Goal: Information Seeking & Learning: Learn about a topic

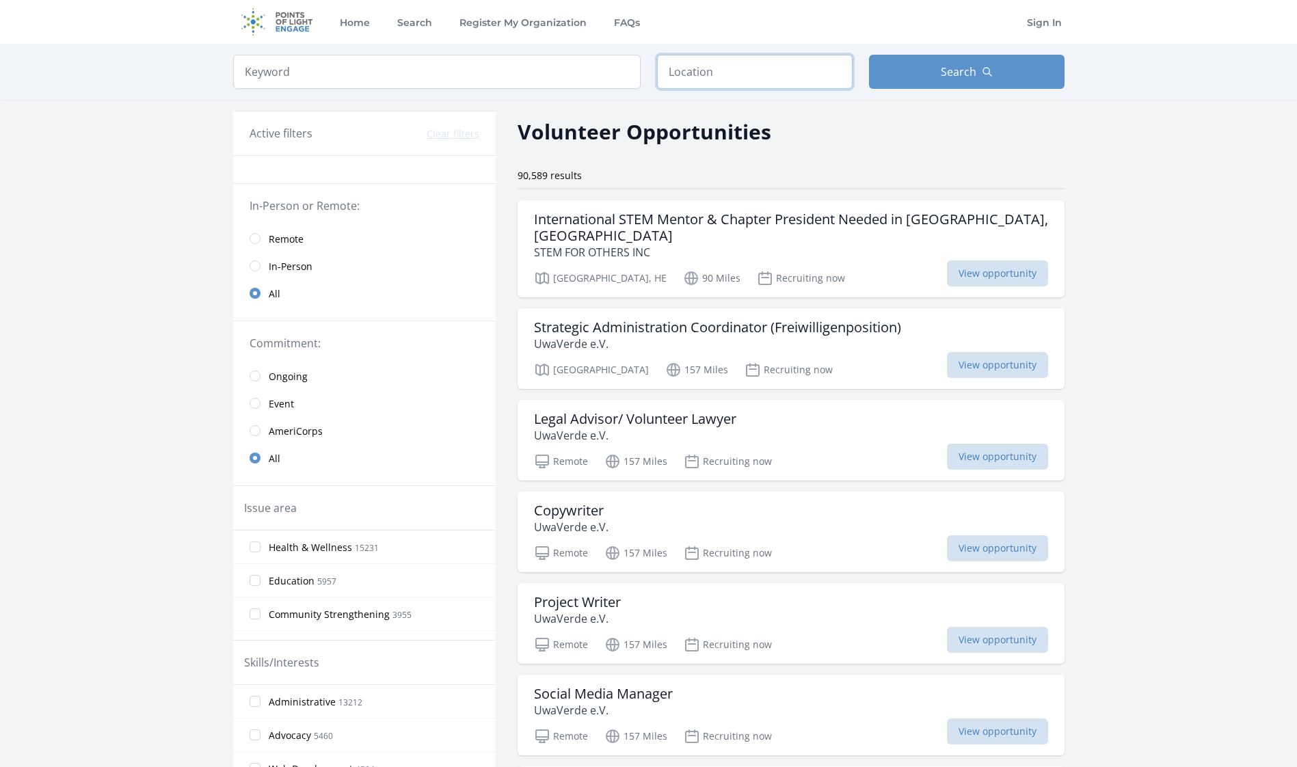
click at [735, 70] on input "text" at bounding box center [755, 72] width 196 height 34
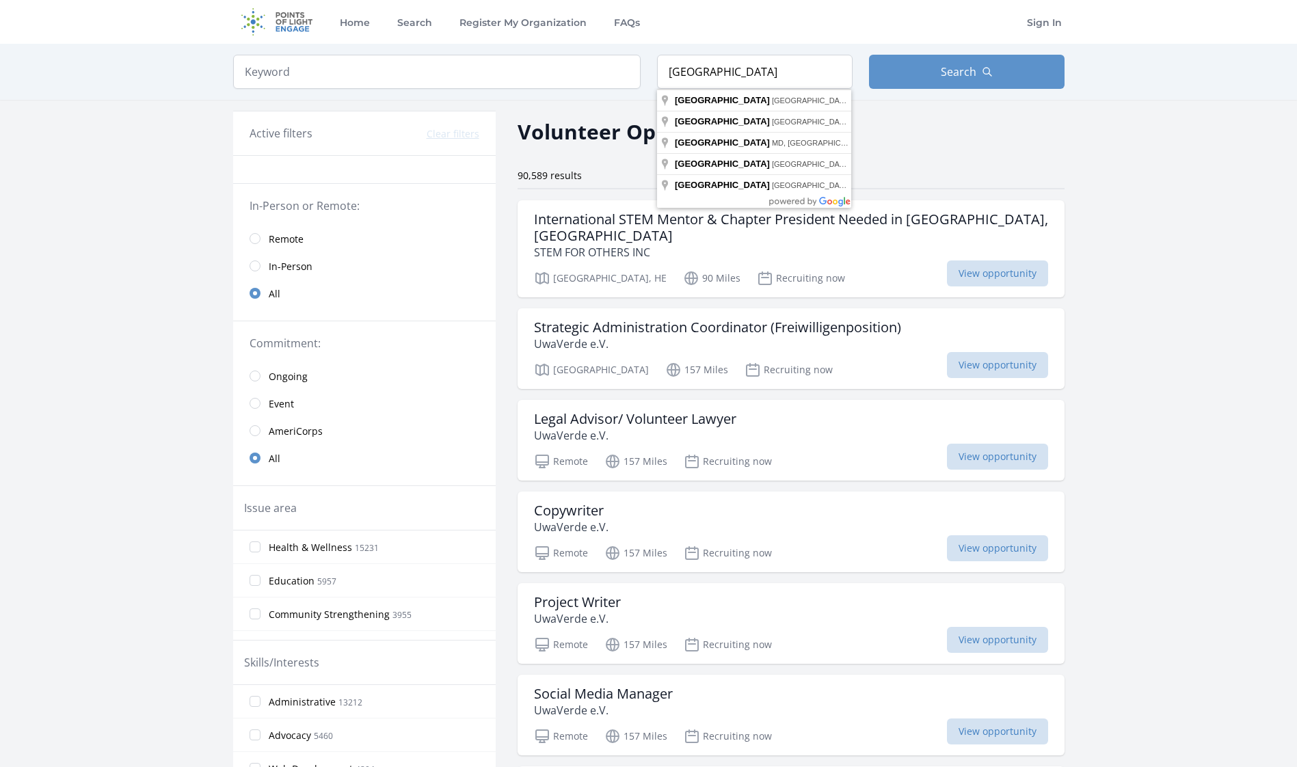
type input "[GEOGRAPHIC_DATA], [GEOGRAPHIC_DATA]"
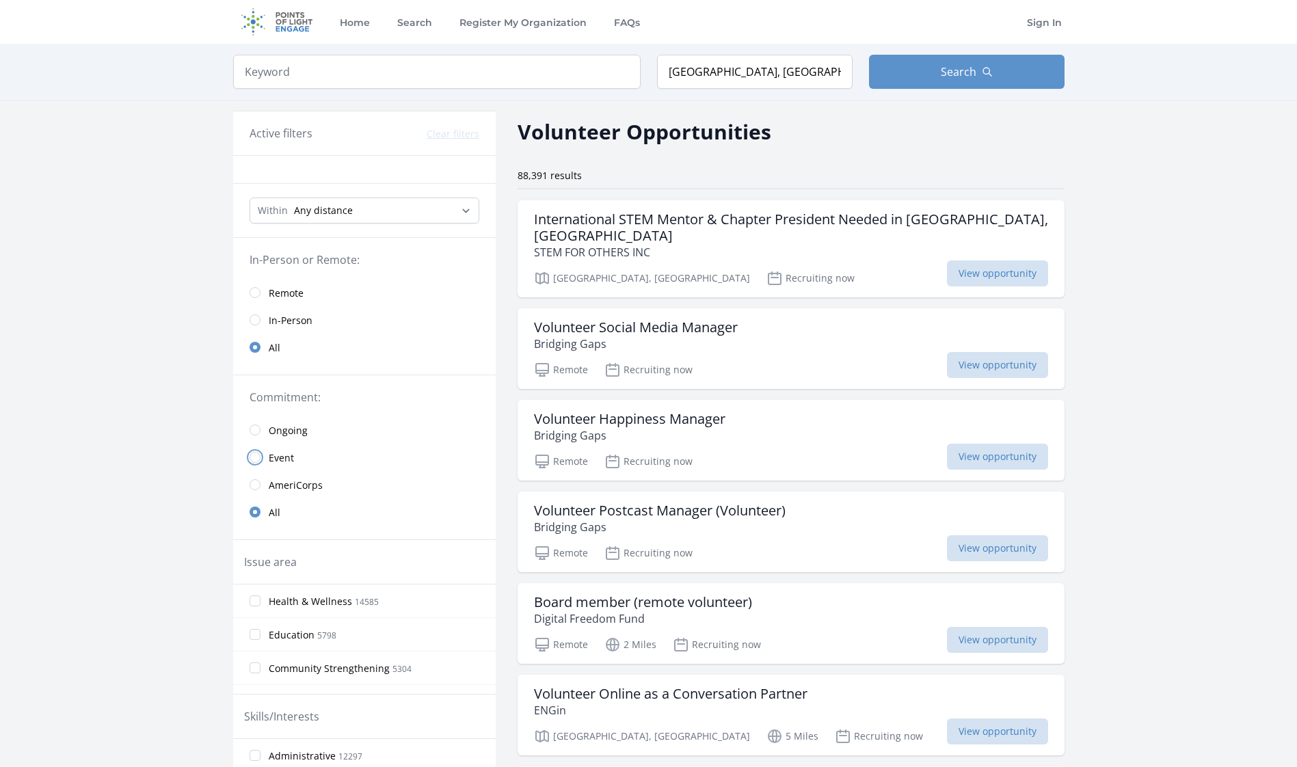
click at [250, 455] on input "radio" at bounding box center [255, 457] width 11 height 11
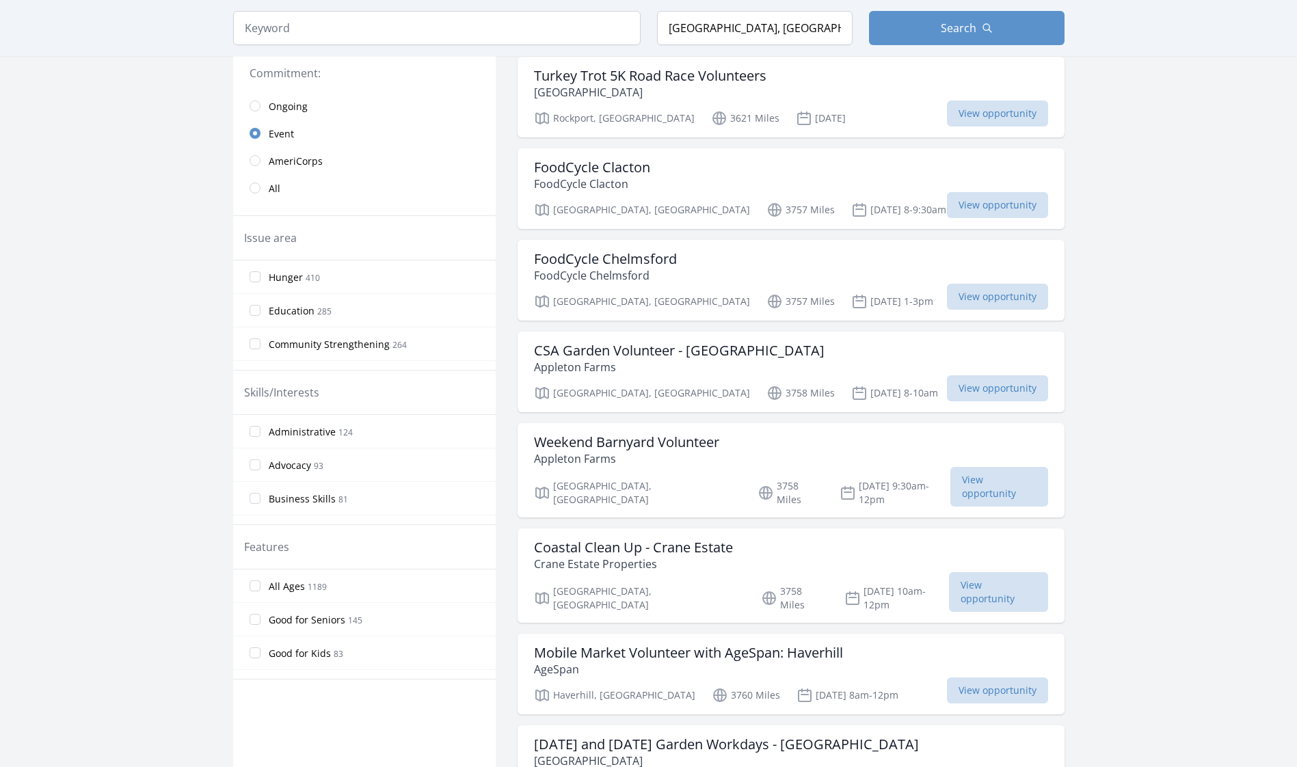
scroll to position [342, 0]
click at [252, 430] on input "Administrative 124" at bounding box center [255, 430] width 11 height 11
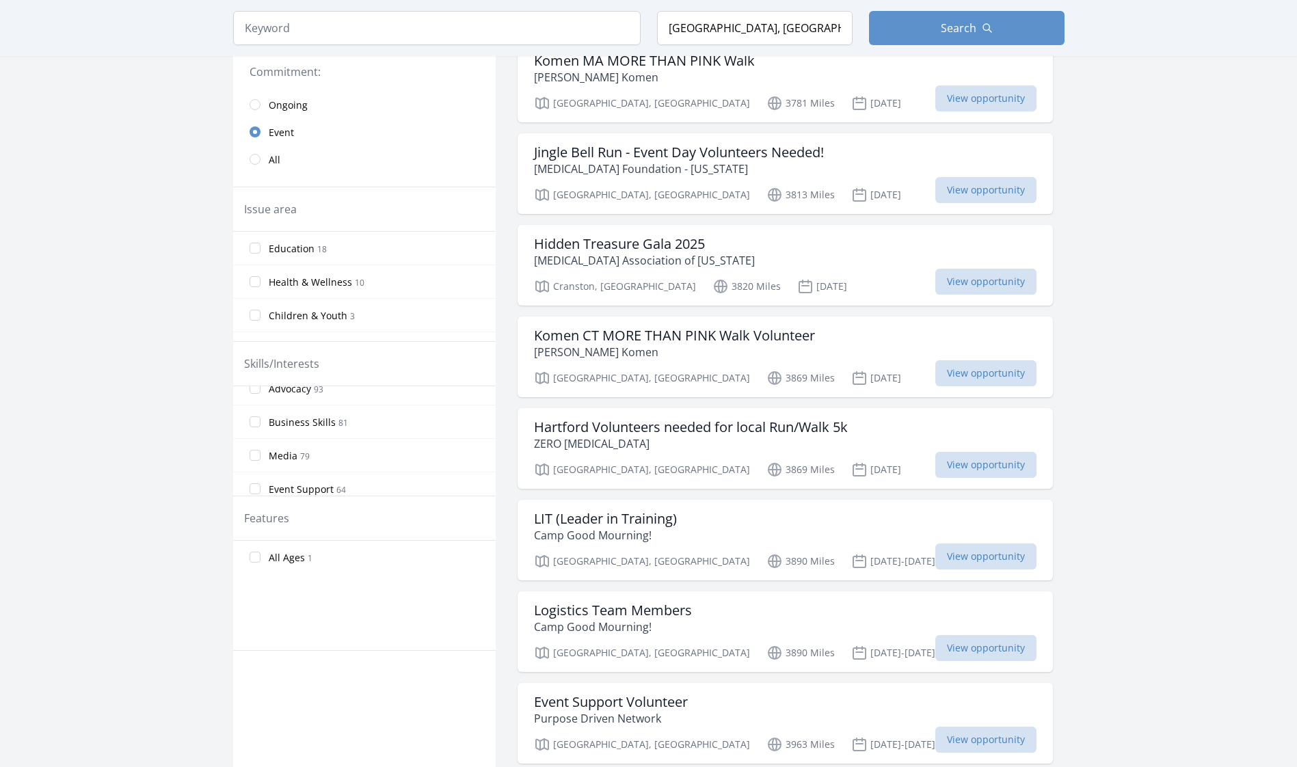
scroll to position [68, 0]
click at [286, 405] on span "Business Skills" at bounding box center [302, 402] width 67 height 14
click at [261, 405] on input "Business Skills 81" at bounding box center [255, 401] width 11 height 11
click at [286, 405] on span "Administrative" at bounding box center [302, 404] width 67 height 14
click at [261, 405] on input "Administrative 124" at bounding box center [255, 402] width 11 height 11
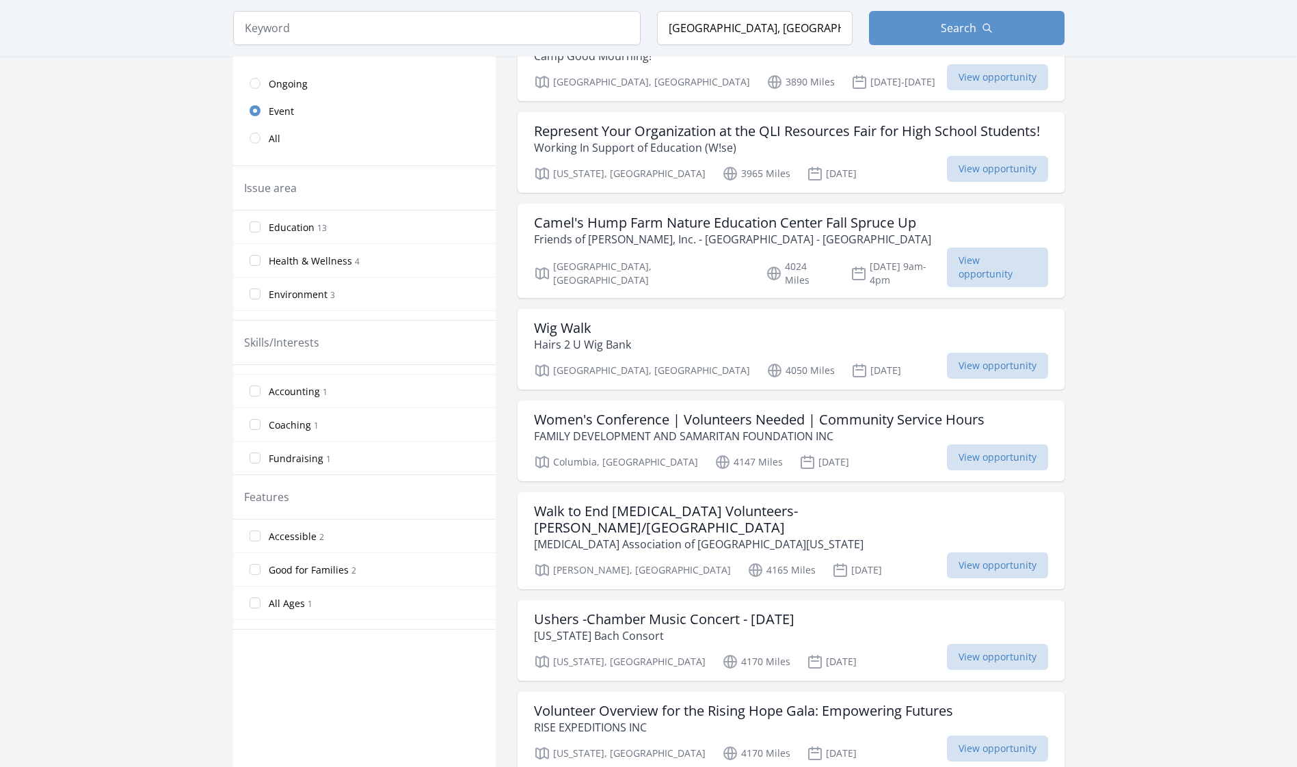
scroll to position [342, 0]
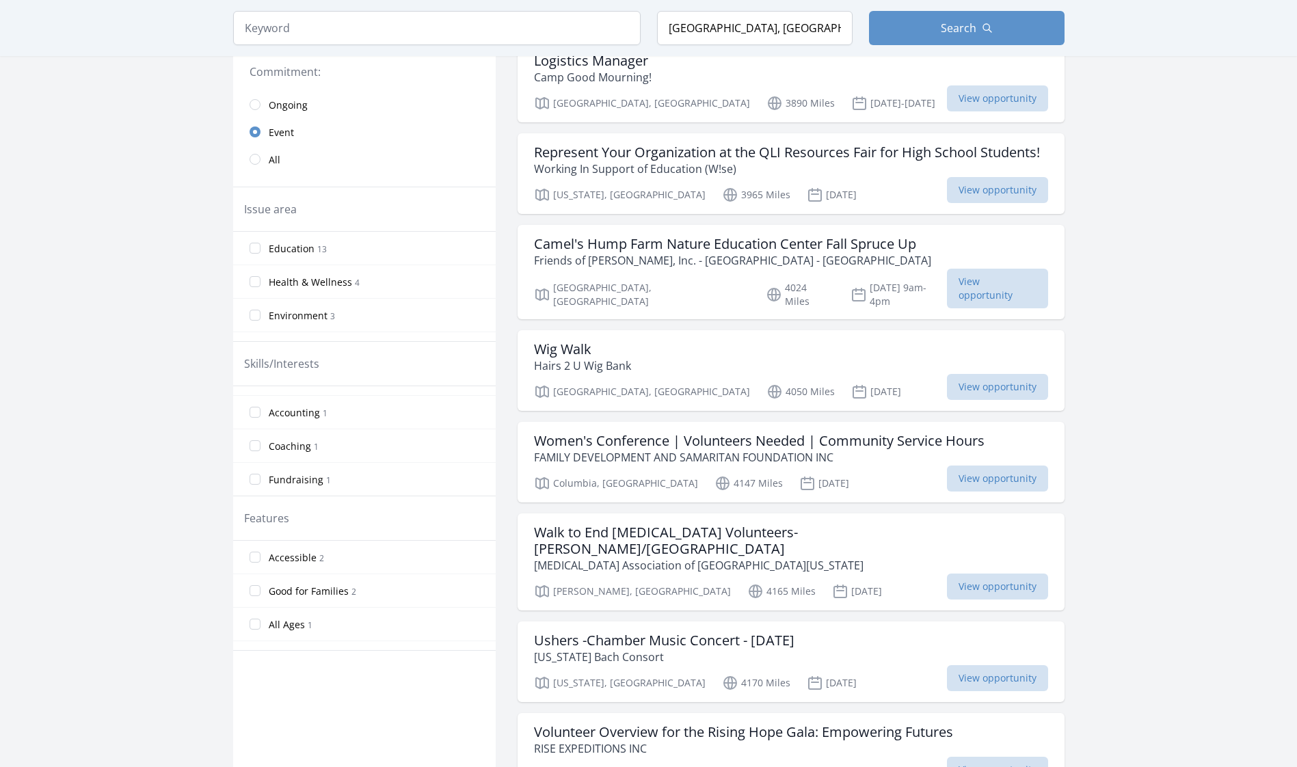
click at [181, 469] on main "Keyword Location [GEOGRAPHIC_DATA], [GEOGRAPHIC_DATA] Search Active filters Cle…" at bounding box center [648, 759] width 1297 height 2115
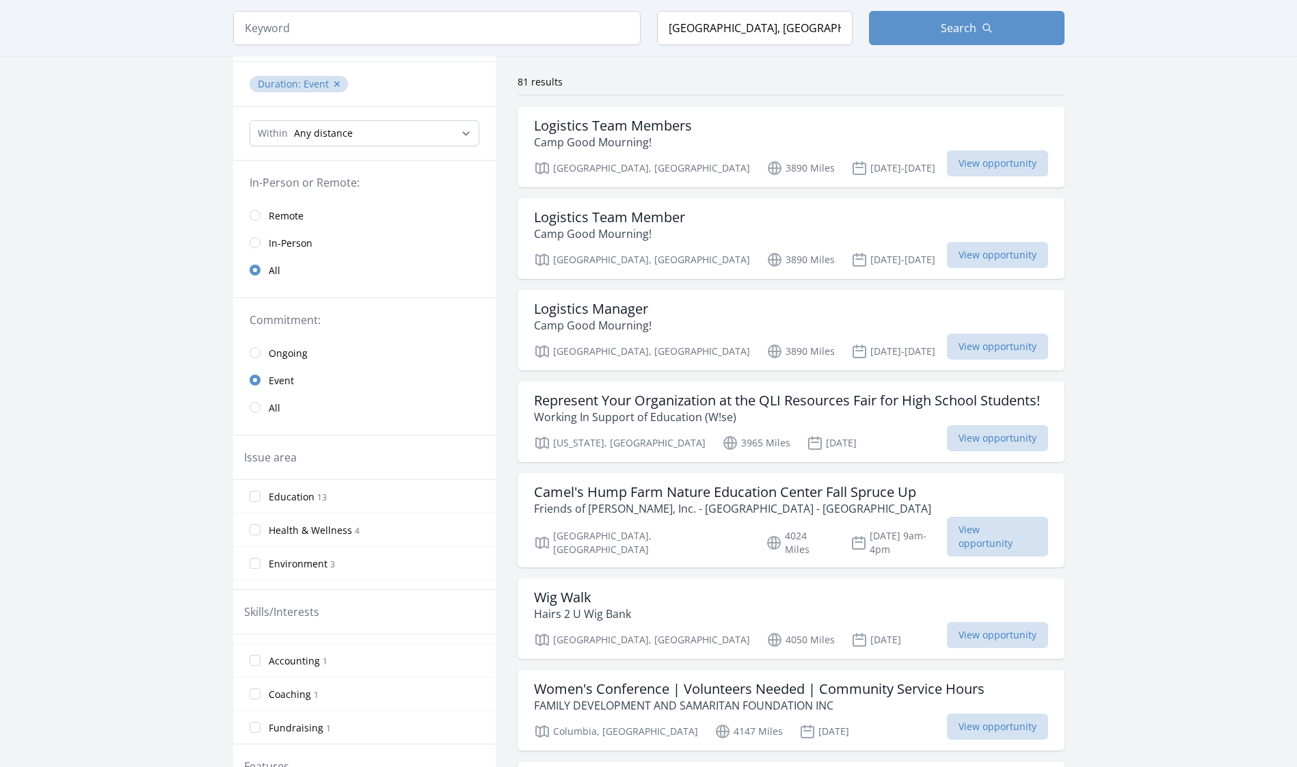
scroll to position [0, 0]
